Goal: Information Seeking & Learning: Find specific page/section

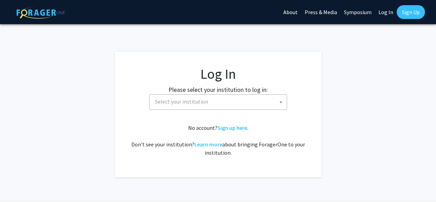
select select
click at [197, 98] on span "Select your institution" at bounding box center [181, 101] width 53 height 7
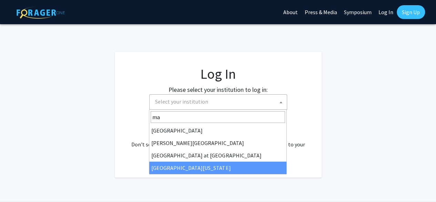
type input "ma"
select select "31"
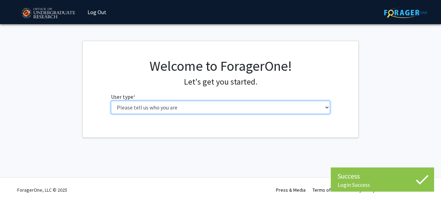
click at [190, 106] on select "Please tell us who you are Undergraduate Student Master's Student Doctoral Cand…" at bounding box center [221, 107] width 220 height 13
select select "1: undergrad"
click at [111, 101] on select "Please tell us who you are Undergraduate Student Master's Student Doctoral Cand…" at bounding box center [221, 107] width 220 height 13
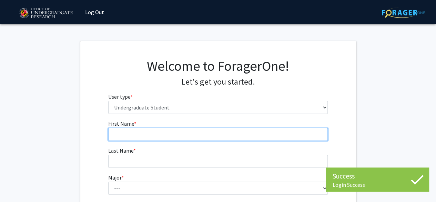
click at [196, 134] on input "First Name * required" at bounding box center [218, 134] width 220 height 13
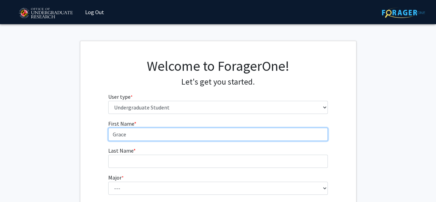
scroll to position [9, 0]
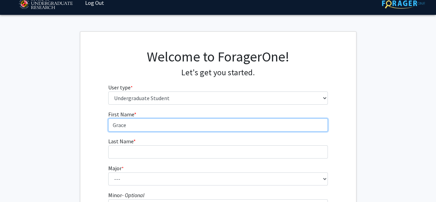
type input "Grace"
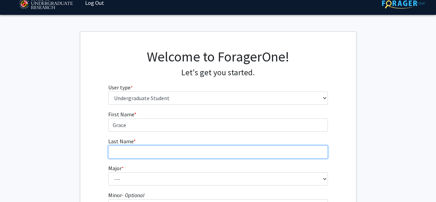
click at [162, 147] on input "Last Name * required" at bounding box center [218, 151] width 220 height 13
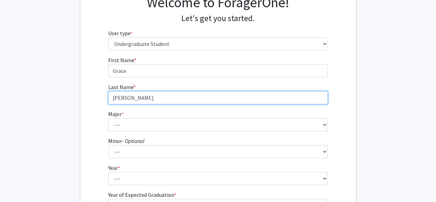
type input "[PERSON_NAME]"
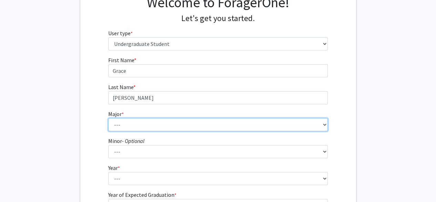
click at [134, 124] on select "--- Accounting Aerospace Engineering African American and Africana Studies Agri…" at bounding box center [218, 124] width 220 height 13
select select "85: 2386"
click at [108, 118] on select "--- Accounting Aerospace Engineering African American and Africana Studies Agri…" at bounding box center [218, 124] width 220 height 13
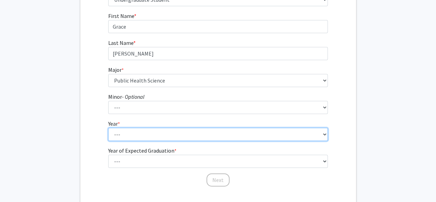
click at [137, 133] on select "--- First-year Sophomore Junior Senior Postbaccalaureate Certificate" at bounding box center [218, 134] width 220 height 13
select select "3: junior"
click at [108, 128] on select "--- First-year Sophomore Junior Senior Postbaccalaureate Certificate" at bounding box center [218, 134] width 220 height 13
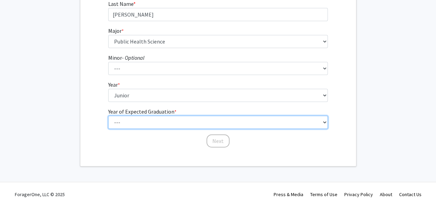
click at [153, 124] on select "--- 2025 2026 2027 2028 2029 2030 2031 2032 2033 2034" at bounding box center [218, 121] width 220 height 13
select select "3: 2027"
click at [108, 115] on select "--- 2025 2026 2027 2028 2029 2030 2031 2032 2033 2034" at bounding box center [218, 121] width 220 height 13
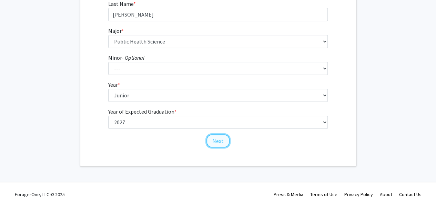
click at [213, 141] on button "Next" at bounding box center [218, 140] width 23 height 13
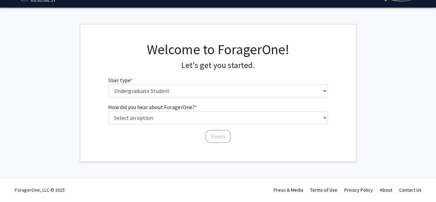
scroll to position [0, 0]
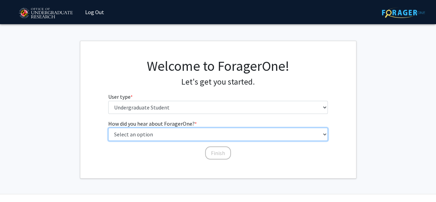
click at [209, 138] on select "Select an option Peer/student recommendation Faculty/staff recommendation Unive…" at bounding box center [218, 134] width 220 height 13
select select "3: university_website"
click at [108, 128] on select "Select an option Peer/student recommendation Faculty/staff recommendation Unive…" at bounding box center [218, 134] width 220 height 13
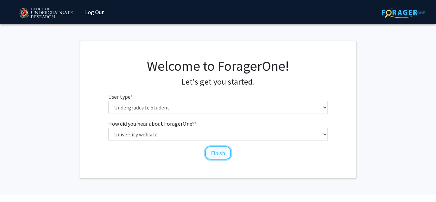
click at [224, 156] on button "Finish" at bounding box center [218, 152] width 26 height 13
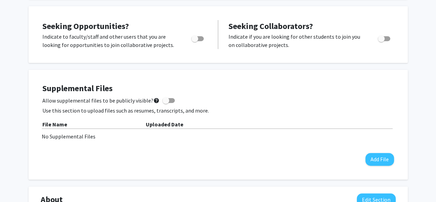
scroll to position [123, 0]
click at [198, 40] on span "Toggle" at bounding box center [194, 39] width 7 height 7
click at [195, 41] on input "Are you actively seeking opportunities?" at bounding box center [194, 41] width 0 height 0
checkbox input "true"
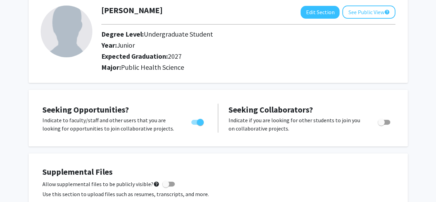
scroll to position [0, 0]
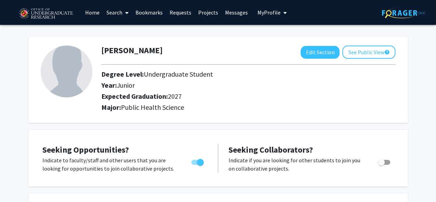
click at [124, 11] on span at bounding box center [125, 13] width 6 height 24
click at [202, 11] on link "Projects" at bounding box center [208, 12] width 27 height 24
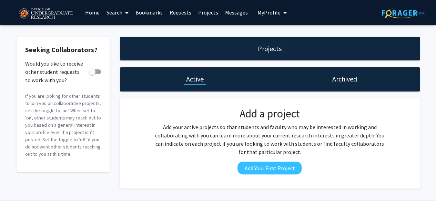
click at [94, 13] on link "Home" at bounding box center [92, 12] width 21 height 24
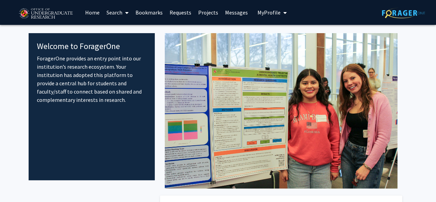
click at [207, 14] on link "Projects" at bounding box center [208, 12] width 27 height 24
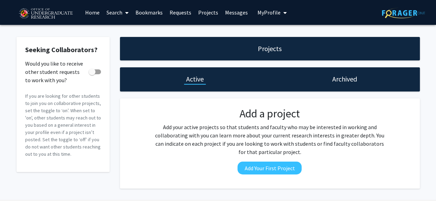
click at [174, 10] on link "Requests" at bounding box center [180, 12] width 29 height 24
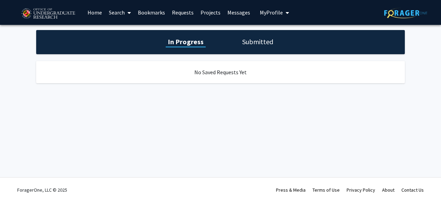
click at [153, 14] on link "Bookmarks" at bounding box center [151, 12] width 34 height 24
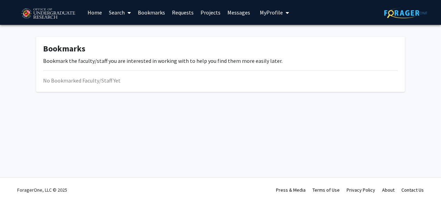
click at [98, 13] on link "Home" at bounding box center [94, 12] width 21 height 24
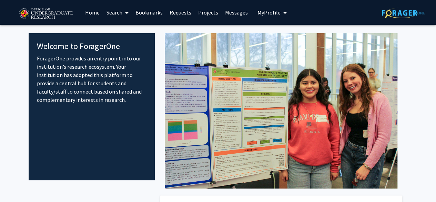
click at [116, 9] on link "Search" at bounding box center [117, 12] width 29 height 24
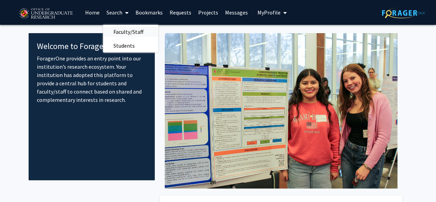
click at [126, 28] on span "Faculty/Staff" at bounding box center [128, 32] width 51 height 14
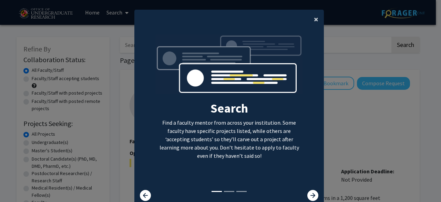
click at [314, 19] on span "×" at bounding box center [316, 19] width 4 height 11
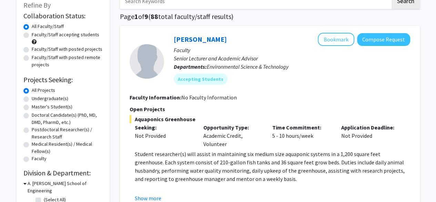
scroll to position [44, 0]
click at [53, 98] on label "Undergraduate(s)" at bounding box center [50, 97] width 37 height 7
click at [36, 98] on input "Undergraduate(s)" at bounding box center [34, 96] width 4 height 4
radio input "true"
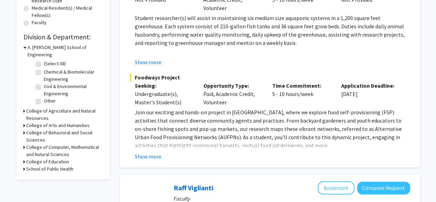
scroll to position [180, 0]
click at [48, 97] on label "Other" at bounding box center [50, 100] width 12 height 7
click at [48, 97] on input "Other" at bounding box center [46, 99] width 4 height 4
checkbox input "true"
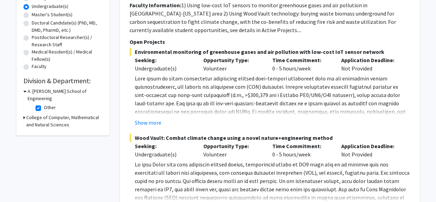
scroll to position [145, 0]
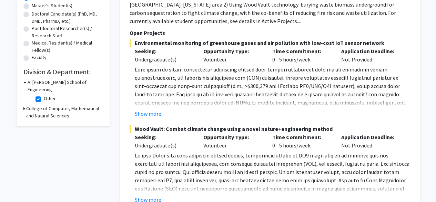
click at [44, 95] on label "Other" at bounding box center [50, 98] width 12 height 7
click at [44, 95] on input "Other" at bounding box center [46, 97] width 4 height 4
checkbox input "false"
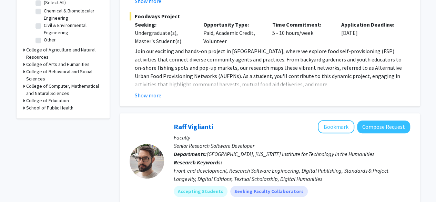
scroll to position [240, 0]
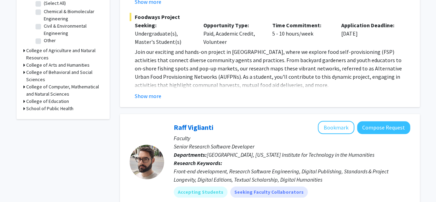
click at [24, 105] on icon at bounding box center [24, 108] width 2 height 7
click at [44, 114] on label "Department of Global, Environmental, and Occupational Health" at bounding box center [72, 125] width 57 height 22
click at [44, 114] on input "Department of Global, Environmental, and Occupational Health" at bounding box center [46, 116] width 4 height 4
checkbox input "true"
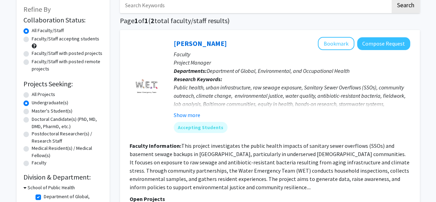
scroll to position [125, 0]
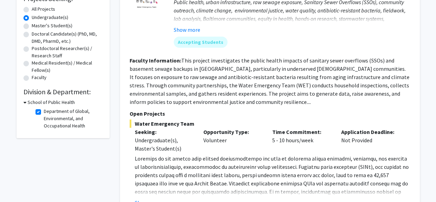
click at [28, 102] on h3 "School of Public Health" at bounding box center [51, 102] width 47 height 7
click at [28, 102] on h3 "School of Public Health" at bounding box center [49, 102] width 47 height 7
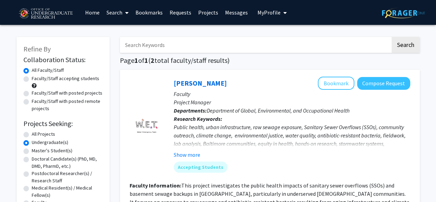
scroll to position [140, 0]
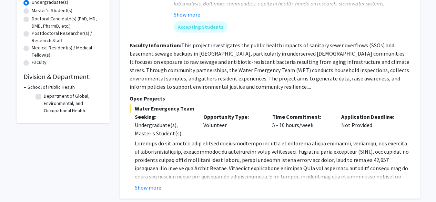
checkbox input "false"
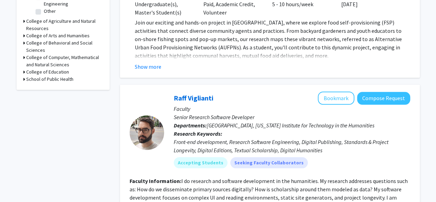
scroll to position [270, 0]
click at [24, 53] on icon at bounding box center [24, 56] width 2 height 7
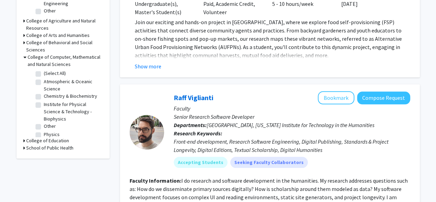
scroll to position [10, 0]
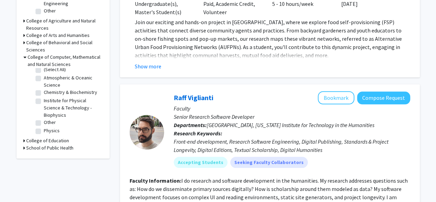
click at [24, 144] on icon at bounding box center [24, 147] width 2 height 7
click at [24, 39] on icon at bounding box center [24, 42] width 2 height 7
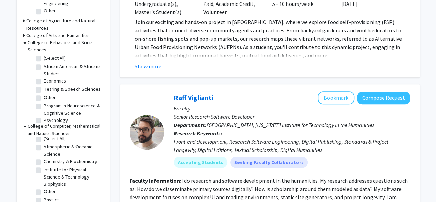
scroll to position [0, 0]
click at [24, 32] on icon at bounding box center [24, 35] width 2 height 7
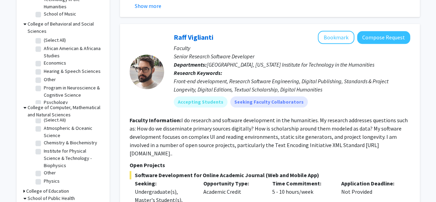
scroll to position [11, 0]
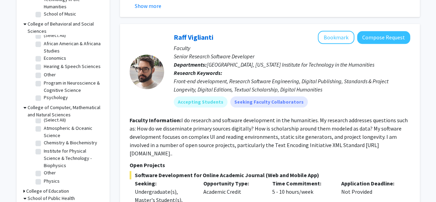
click at [44, 94] on label "Psychology" at bounding box center [56, 97] width 24 height 7
click at [44, 94] on input "Psychology" at bounding box center [46, 96] width 4 height 4
checkbox input "true"
